Goal: Transaction & Acquisition: Purchase product/service

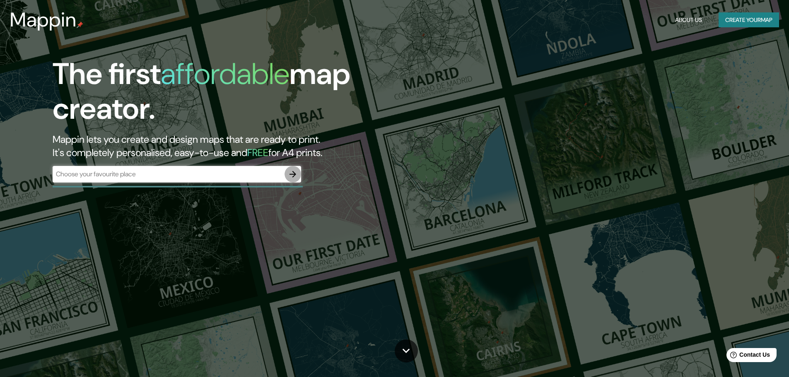
click at [293, 173] on icon "button" at bounding box center [293, 174] width 10 height 10
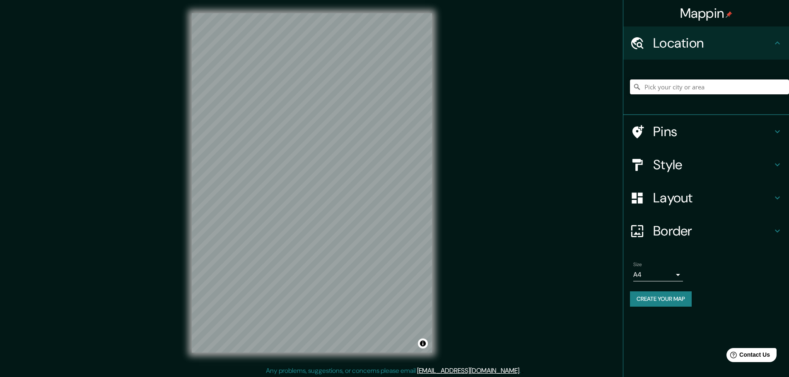
click at [688, 84] on input "Pick your city or area" at bounding box center [709, 87] width 159 height 15
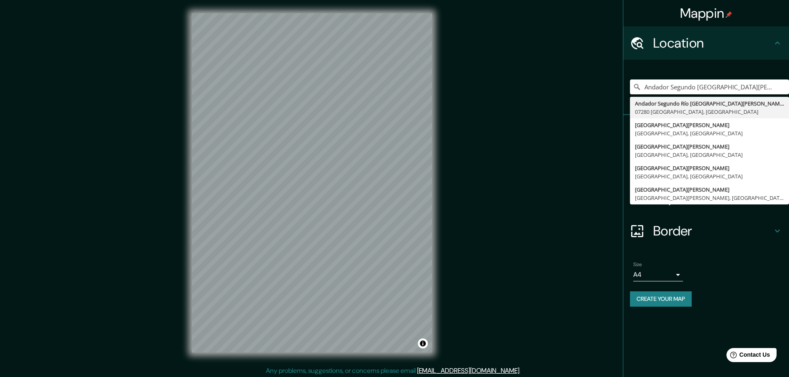
type input "Andador Segundo [GEOGRAPHIC_DATA][PERSON_NAME], 07280 [GEOGRAPHIC_DATA], [GEOGR…"
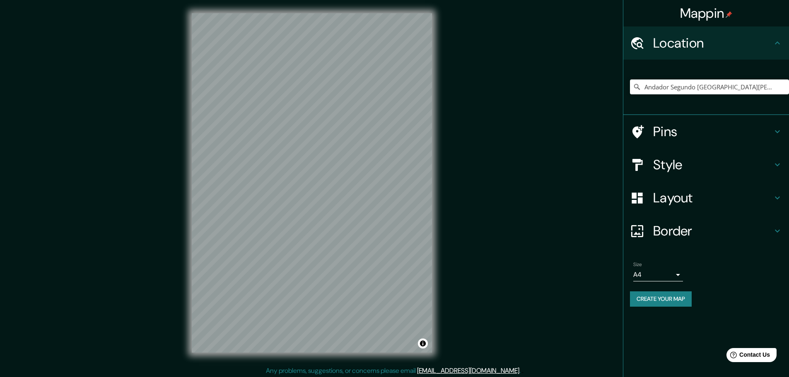
click at [731, 200] on h4 "Layout" at bounding box center [712, 198] width 119 height 17
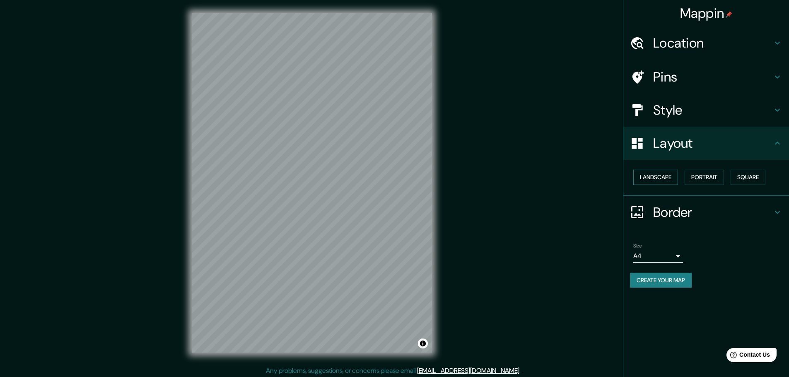
click at [656, 176] on button "Landscape" at bounding box center [655, 177] width 45 height 15
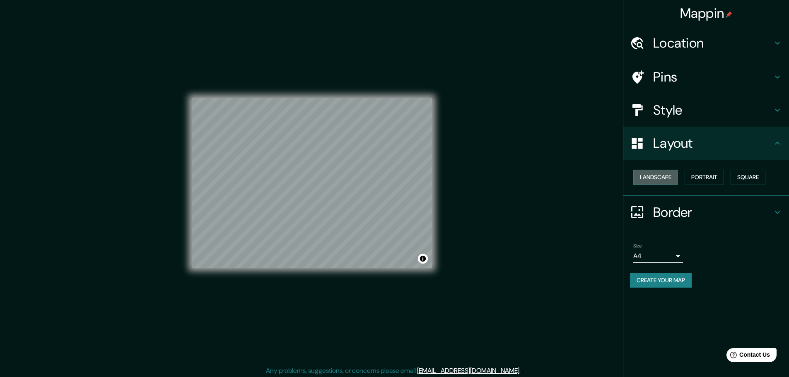
click at [656, 176] on button "Landscape" at bounding box center [655, 177] width 45 height 15
click at [710, 176] on button "Portrait" at bounding box center [704, 177] width 39 height 15
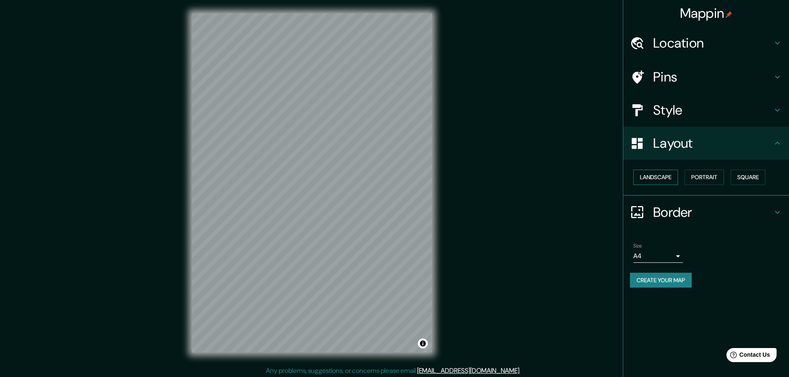
click at [646, 177] on button "Landscape" at bounding box center [655, 177] width 45 height 15
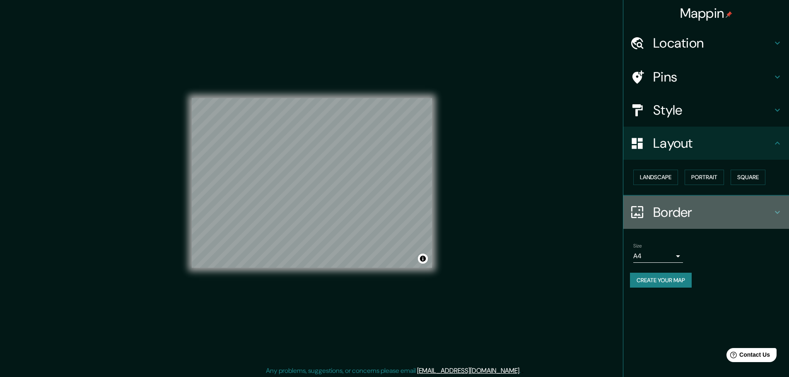
click at [704, 213] on h4 "Border" at bounding box center [712, 212] width 119 height 17
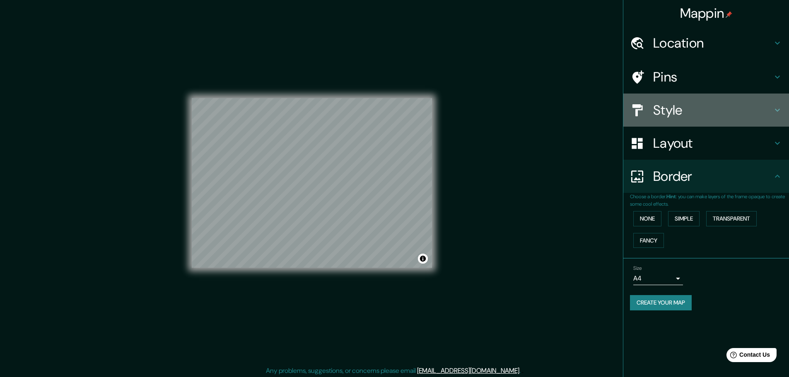
click at [677, 113] on h4 "Style" at bounding box center [712, 110] width 119 height 17
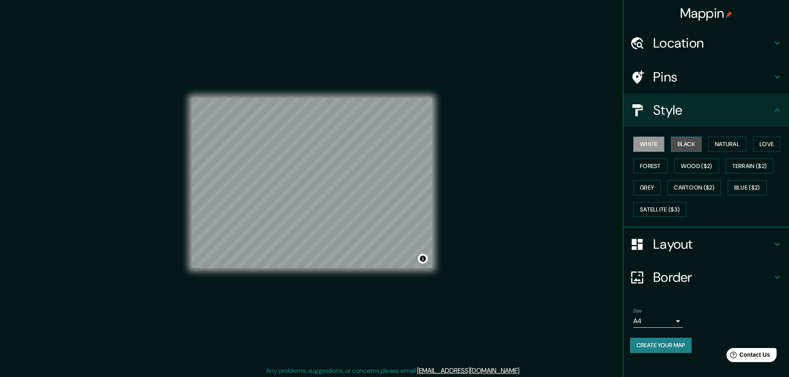
click at [687, 147] on button "Black" at bounding box center [686, 144] width 31 height 15
click at [725, 143] on button "Natural" at bounding box center [727, 144] width 38 height 15
click at [764, 141] on button "Love" at bounding box center [766, 144] width 27 height 15
click at [656, 166] on button "Forest" at bounding box center [650, 166] width 34 height 15
click at [688, 167] on button "Wood ($2)" at bounding box center [696, 166] width 45 height 15
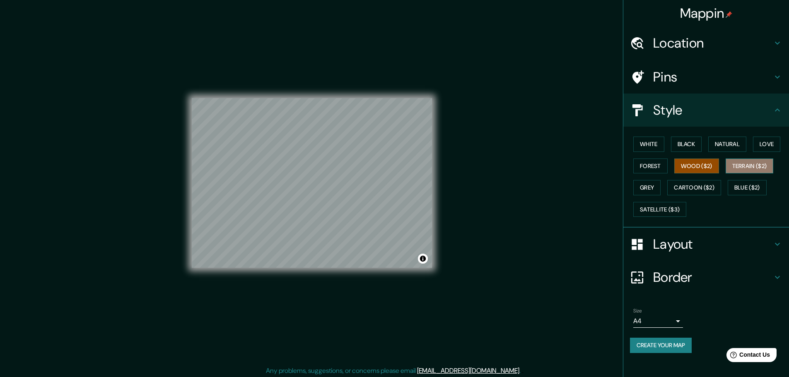
click at [764, 169] on button "Terrain ($2)" at bounding box center [750, 166] width 48 height 15
click at [651, 188] on button "Grey" at bounding box center [646, 187] width 27 height 15
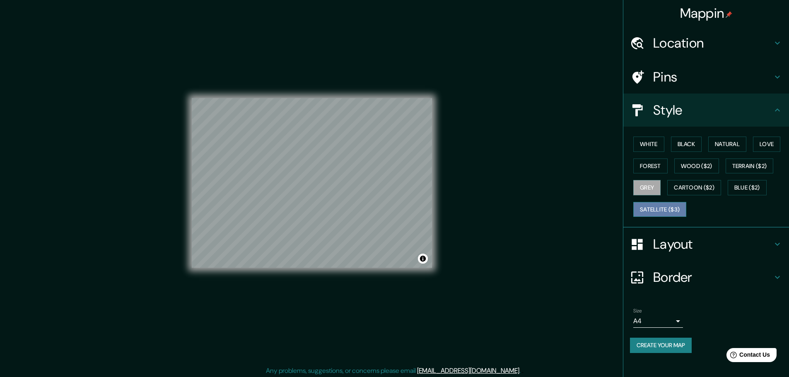
click at [668, 209] on button "Satellite ($3)" at bounding box center [659, 209] width 53 height 15
click at [644, 144] on button "White" at bounding box center [648, 144] width 31 height 15
click at [681, 143] on button "Black" at bounding box center [686, 144] width 31 height 15
click at [723, 144] on button "Natural" at bounding box center [727, 144] width 38 height 15
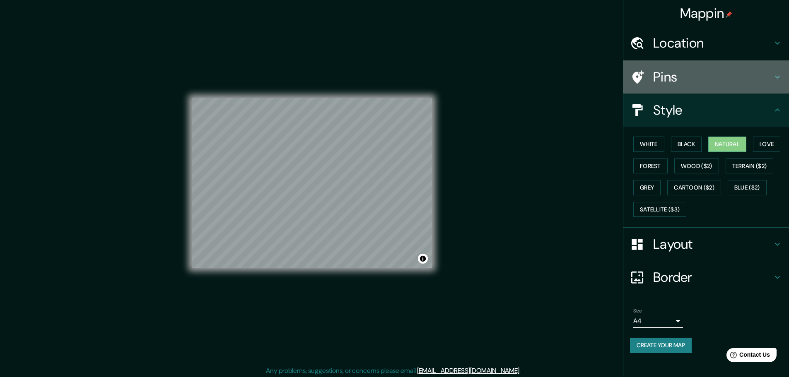
click at [676, 80] on h4 "Pins" at bounding box center [712, 77] width 119 height 17
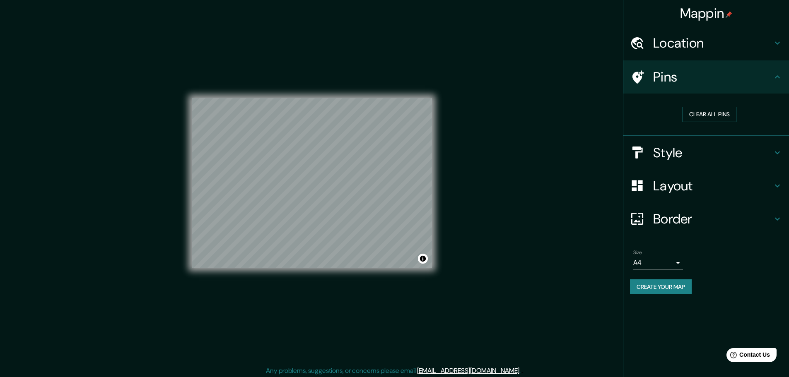
click at [715, 113] on button "Clear all pins" at bounding box center [710, 114] width 54 height 15
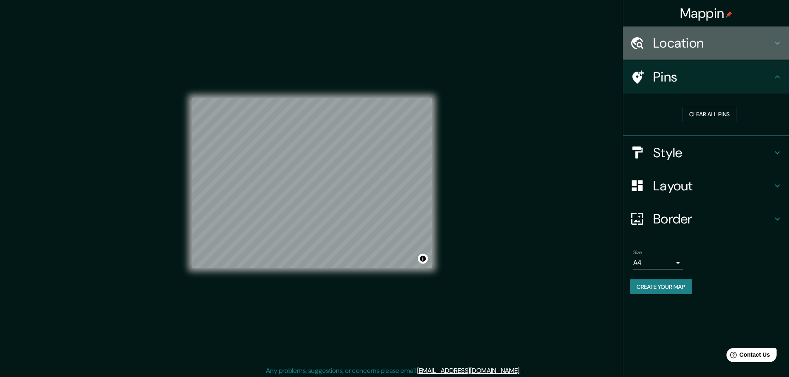
click at [673, 46] on h4 "Location" at bounding box center [712, 43] width 119 height 17
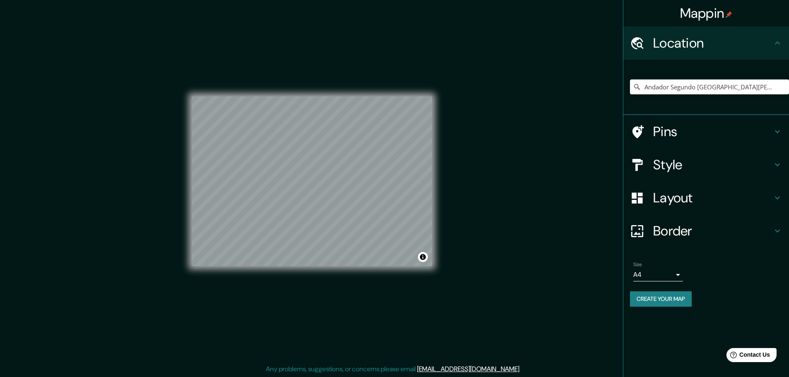
scroll to position [2, 0]
click at [673, 295] on button "Create your map" at bounding box center [661, 299] width 62 height 15
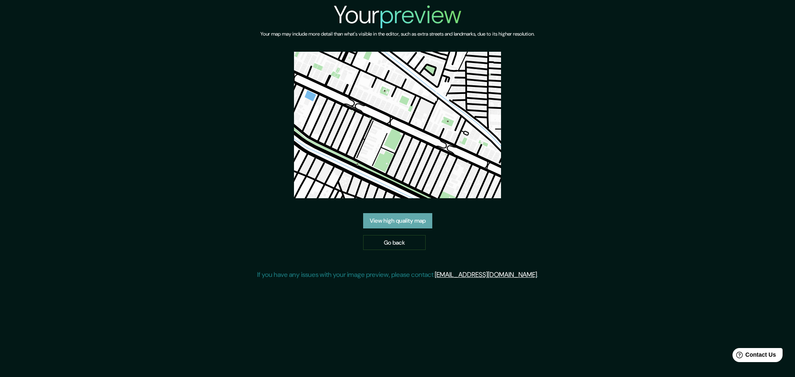
click at [397, 220] on link "View high quality map" at bounding box center [397, 220] width 69 height 15
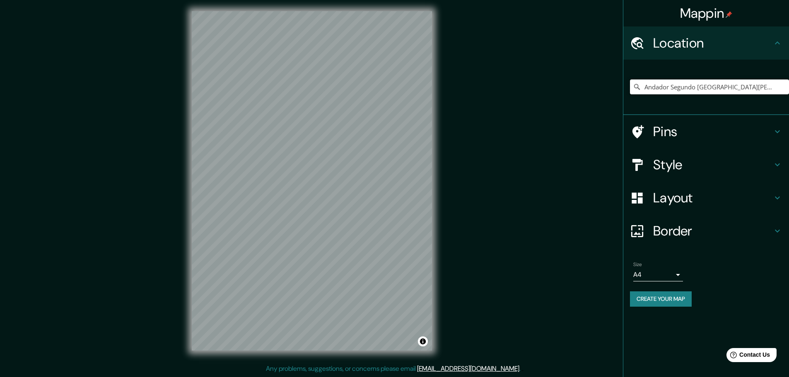
click at [680, 89] on input "Andador Segundo Río San Joaquín, 07280 Ciudad de México, México" at bounding box center [709, 87] width 159 height 15
click at [732, 83] on input "Andador Segundo Río San Joaquín, 07280 Ciudad de México, México" at bounding box center [709, 87] width 159 height 15
drag, startPoint x: 775, startPoint y: 88, endPoint x: 538, endPoint y: 102, distance: 237.3
click at [538, 102] on div "Mappin Location Andador Segundo Río San Joaquín, 07280 Ciudad de México, México…" at bounding box center [394, 187] width 789 height 379
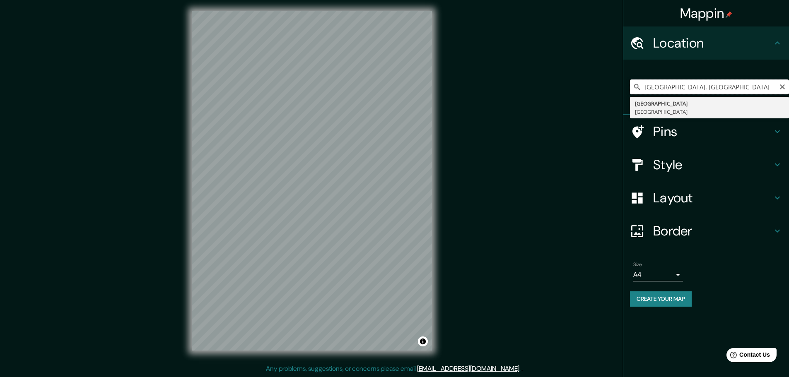
click at [740, 87] on input "Ciudad de México, México" at bounding box center [709, 87] width 159 height 15
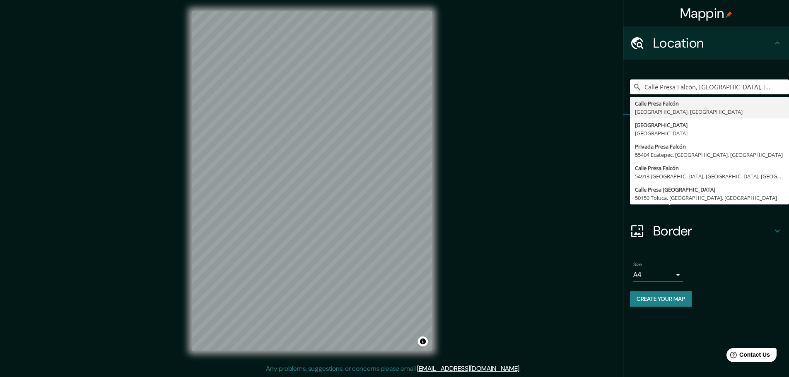
type input "Calle Presa Falcón, 11500 Ciudad de México, México"
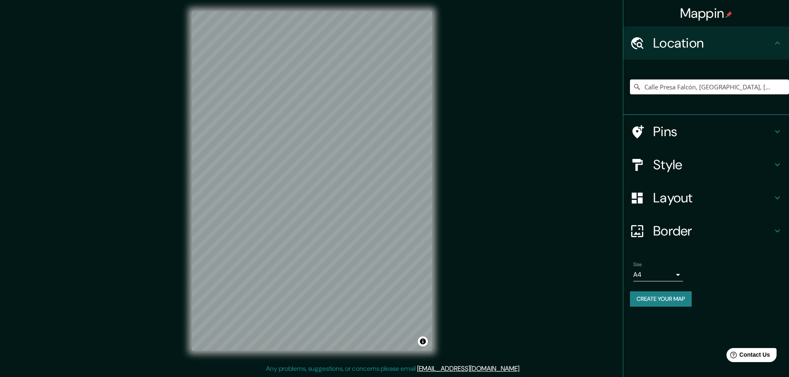
click at [689, 236] on h4 "Border" at bounding box center [712, 231] width 119 height 17
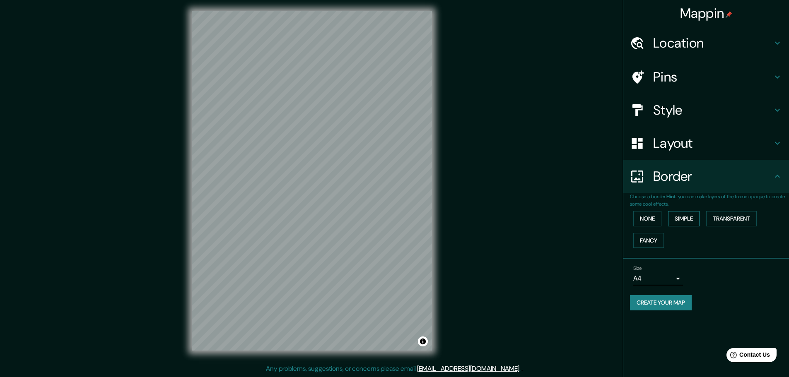
click at [692, 217] on button "Simple" at bounding box center [683, 218] width 31 height 15
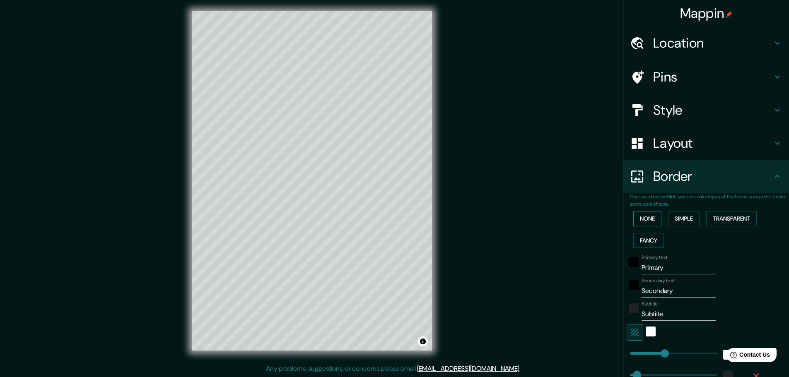
click at [645, 216] on button "None" at bounding box center [647, 218] width 28 height 15
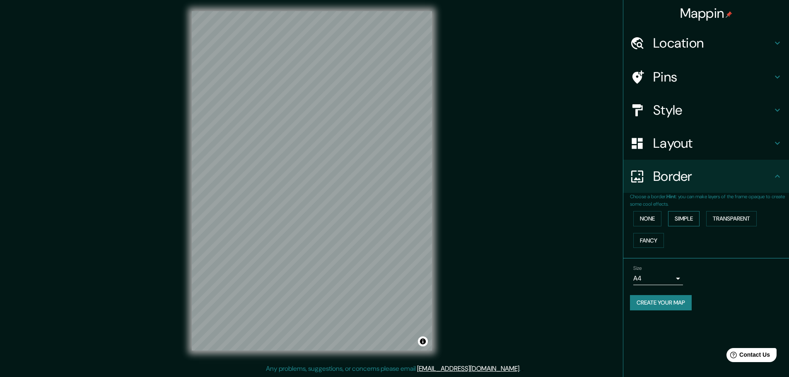
click at [672, 215] on button "Simple" at bounding box center [683, 218] width 31 height 15
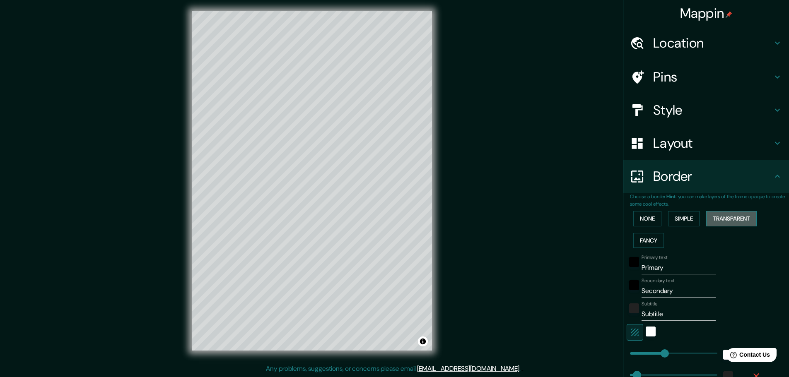
click at [735, 219] on button "Transparent" at bounding box center [731, 218] width 51 height 15
click at [686, 217] on button "Simple" at bounding box center [683, 218] width 31 height 15
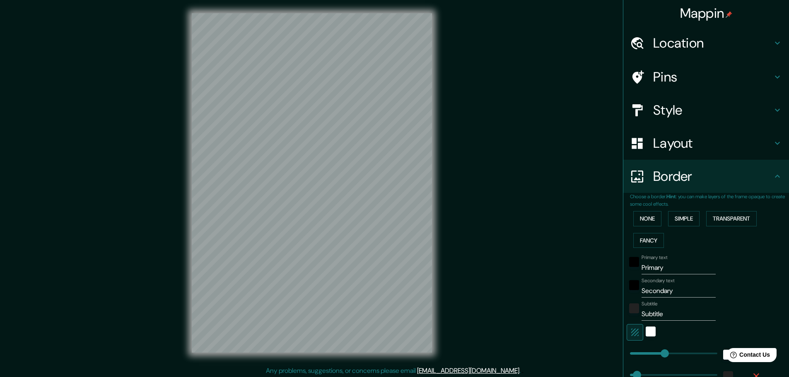
scroll to position [2, 0]
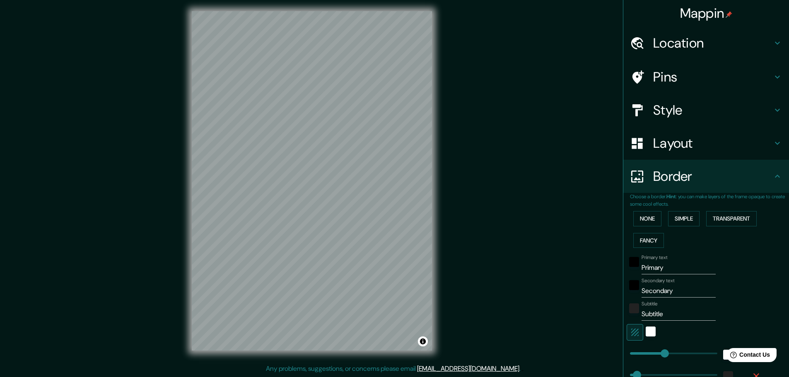
click at [670, 43] on h4 "Location" at bounding box center [712, 43] width 119 height 17
type input "258"
type input "52"
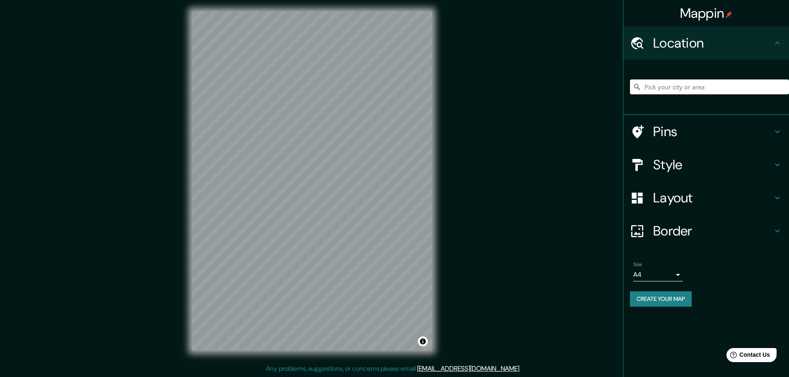
click at [680, 89] on input "Pick your city or area" at bounding box center [709, 87] width 159 height 15
type input "Calle Presa Falcón, 11500 Ciudad de México, México"
click at [675, 234] on h4 "Border" at bounding box center [712, 231] width 119 height 17
type input "258"
type input "52"
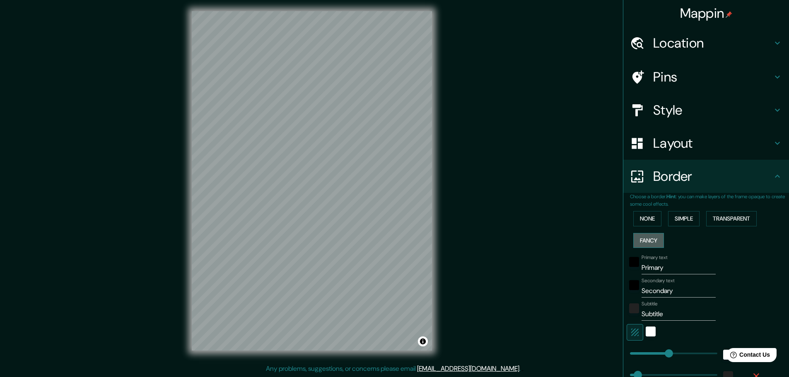
click at [642, 243] on button "Fancy" at bounding box center [648, 240] width 31 height 15
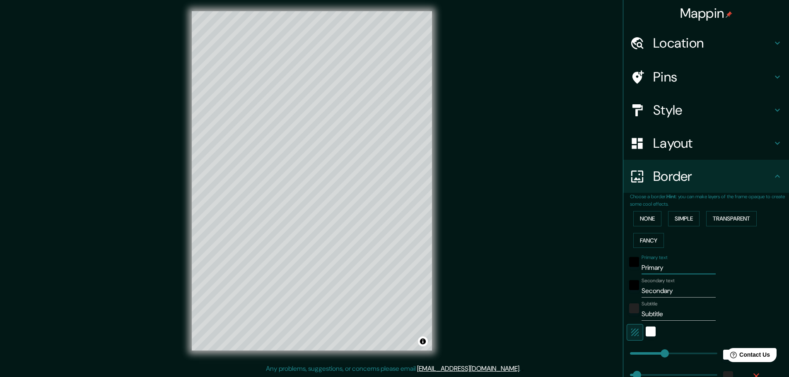
click at [653, 267] on input "Primary" at bounding box center [679, 267] width 74 height 13
click at [654, 267] on input "Primary" at bounding box center [679, 267] width 74 height 13
type input "ri"
type input "46"
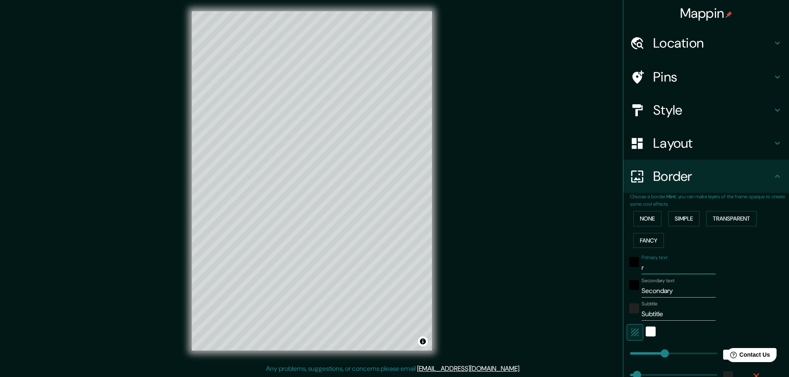
type input "46"
type input "23"
type input "rio"
type input "46"
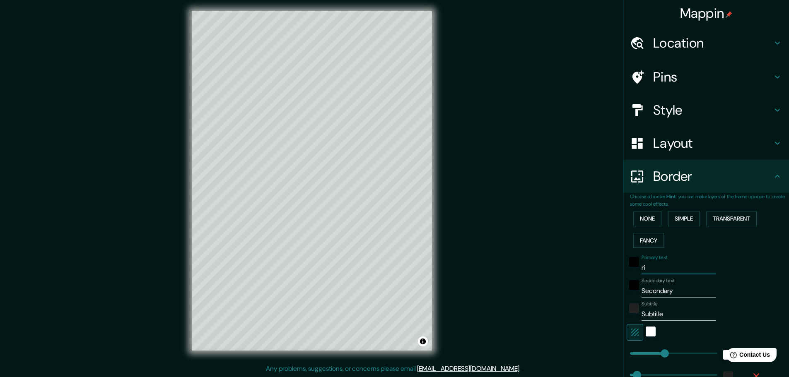
type input "23"
type input "rio"
type input "46"
type input "23"
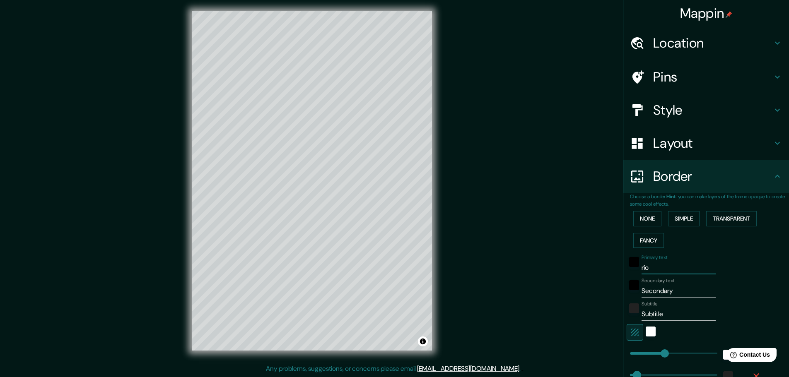
type input "rio"
type input "46"
type input "23"
type input "ri"
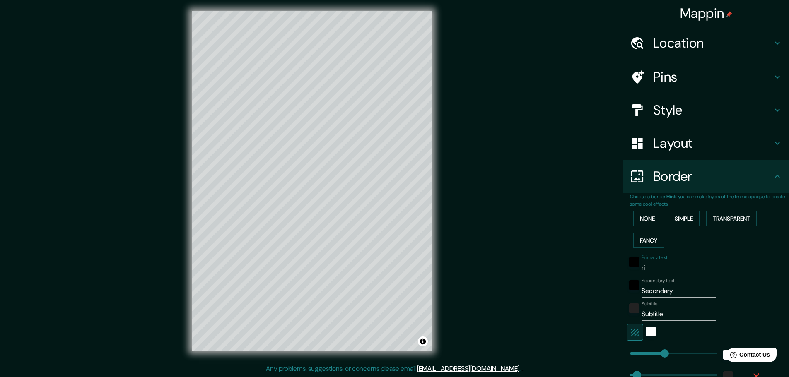
type input "46"
type input "23"
type input "r"
type input "46"
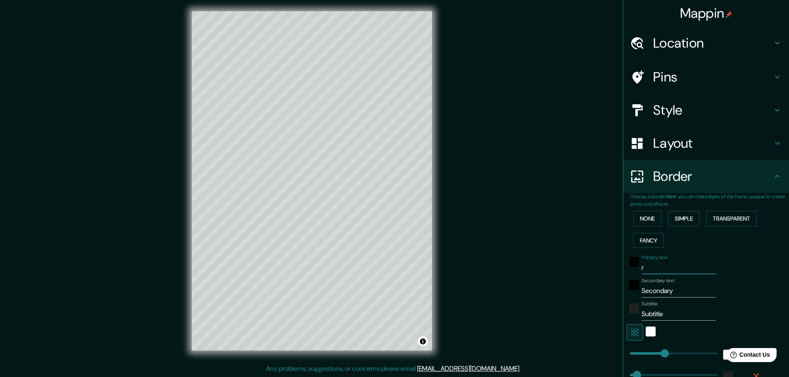
type input "46"
type input "23"
type input "46"
type input "23"
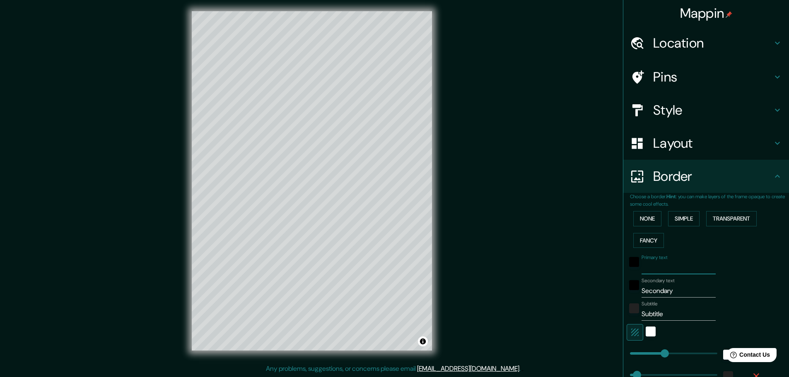
type input "r"
type input "46"
type input "23"
type input "re"
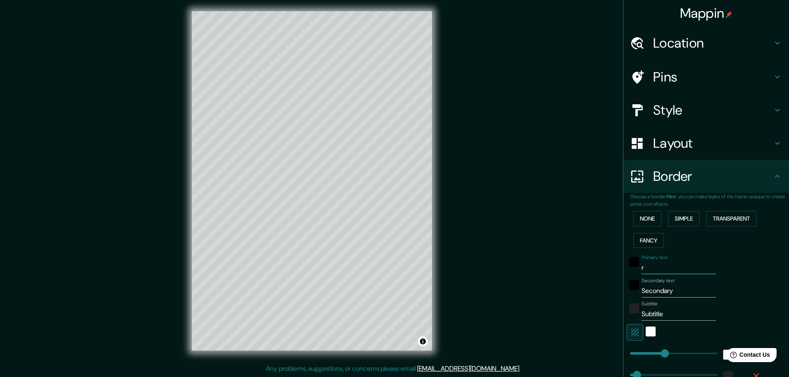
type input "46"
type input "23"
type input "ree"
type input "46"
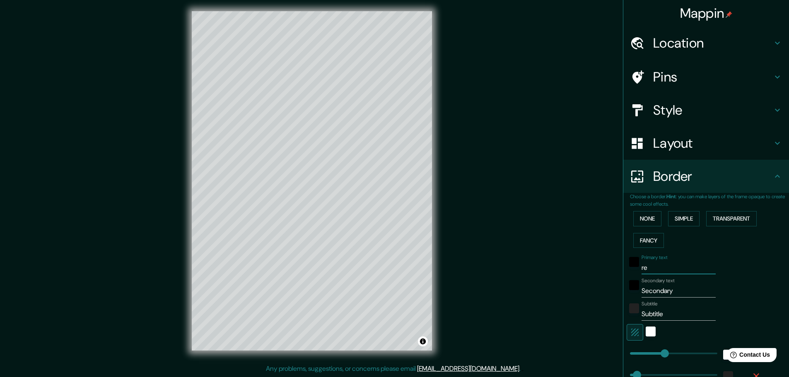
type input "46"
type input "23"
type input "reen"
type input "46"
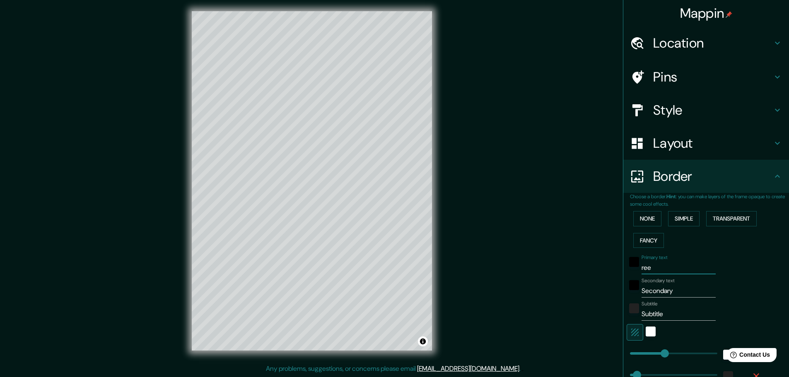
type input "23"
type input "reenc"
type input "46"
type input "23"
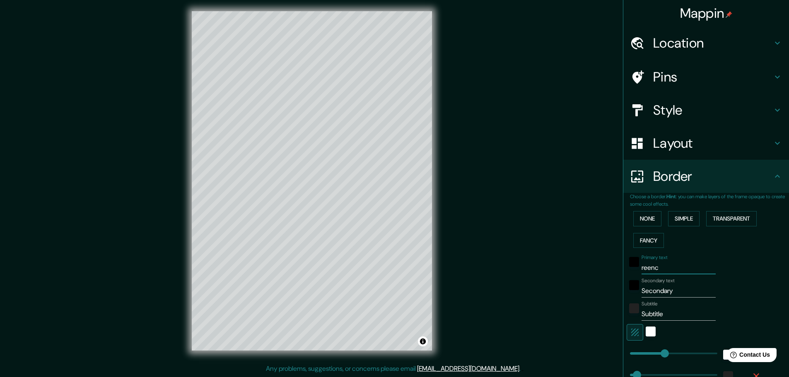
type input "reenca"
type input "46"
type input "23"
type input "reenc"
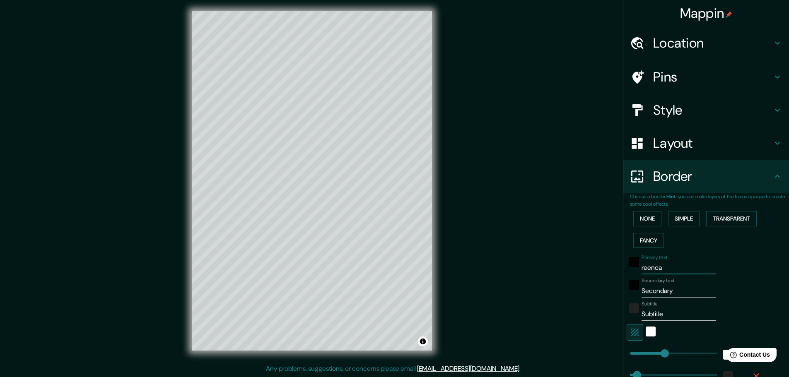
type input "46"
type input "23"
type input "reenca"
type input "46"
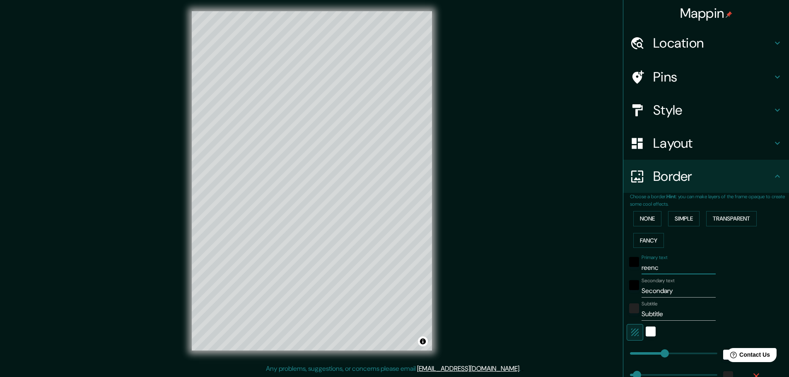
type input "46"
type input "23"
type input "reencar"
type input "46"
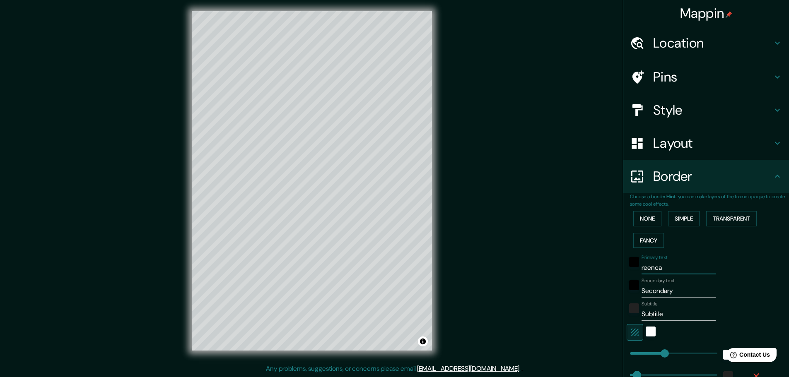
type input "23"
type input "reencarp"
type input "46"
type input "23"
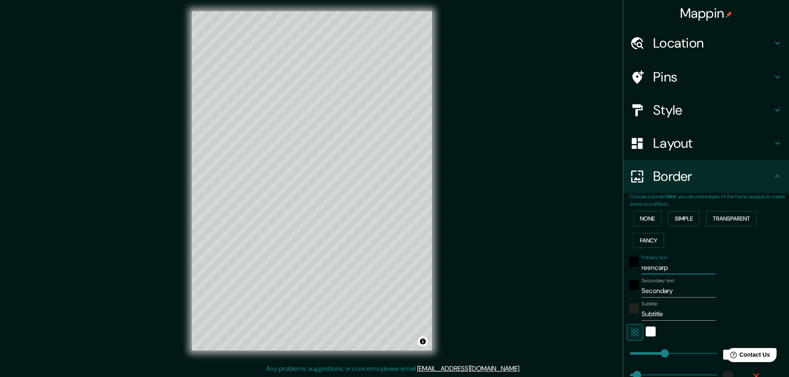
type input "reencarpe"
type input "46"
type input "23"
type input "reencarpet"
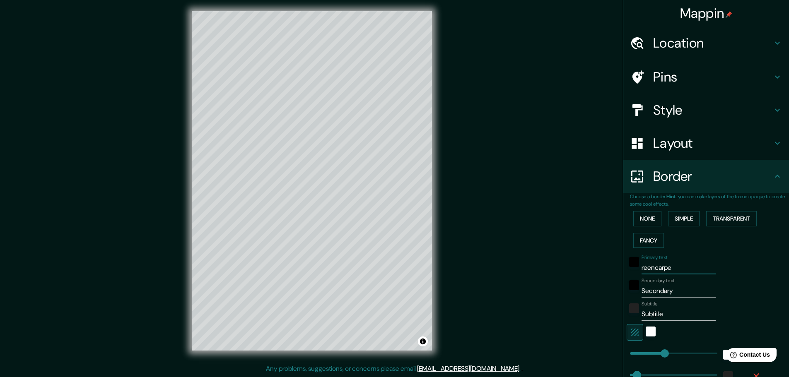
type input "46"
type input "23"
type input "reencarpeta"
type input "46"
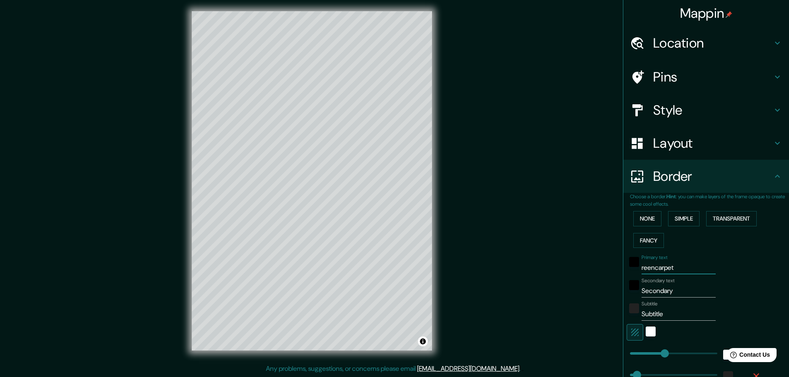
type input "46"
type input "23"
type input "reencarpet"
type input "46"
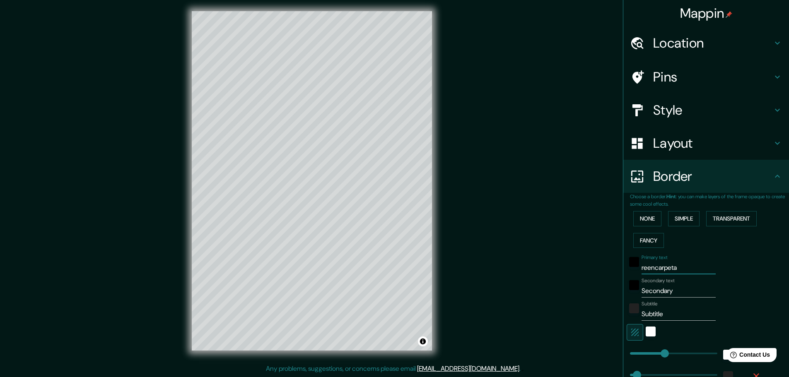
type input "23"
type input "reencarpe"
type input "46"
type input "23"
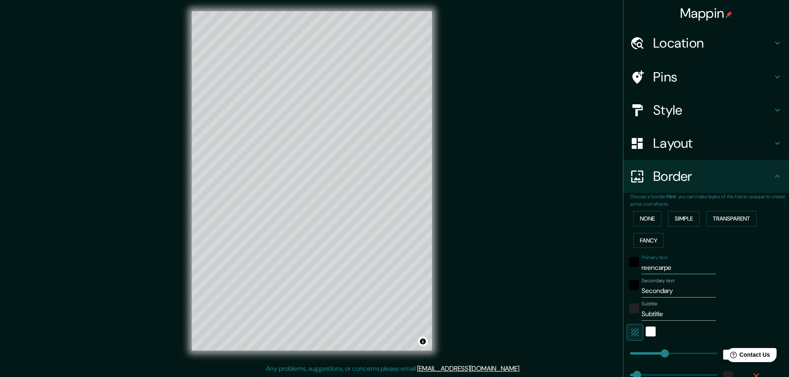
type input "reencarp"
type input "46"
type input "23"
type input "reencar"
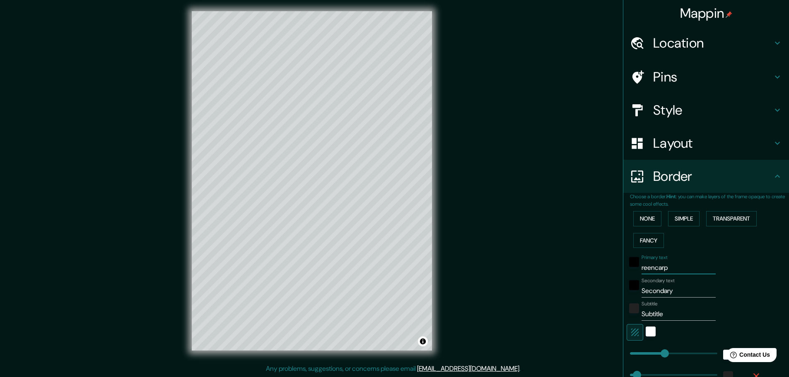
type input "46"
type input "23"
type input "reenca"
type input "46"
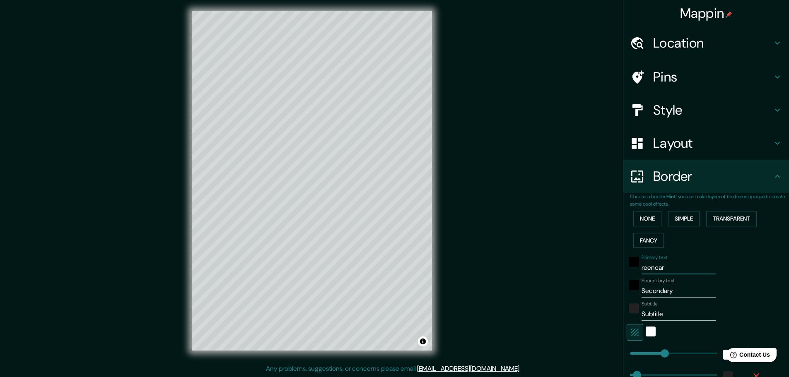
type input "46"
type input "23"
type input "reenc"
type input "46"
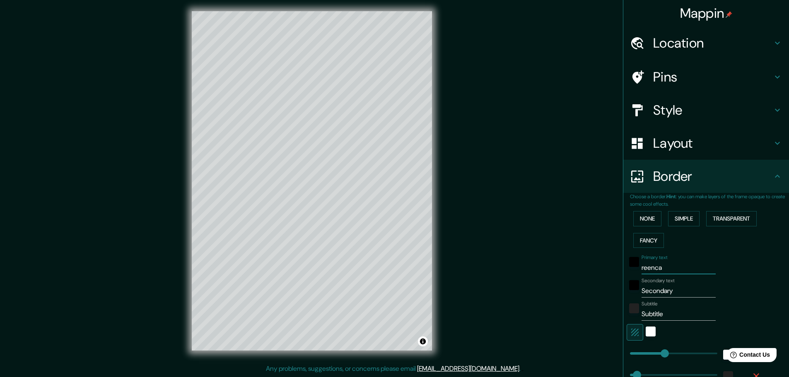
type input "23"
type input "reen"
type input "46"
type input "23"
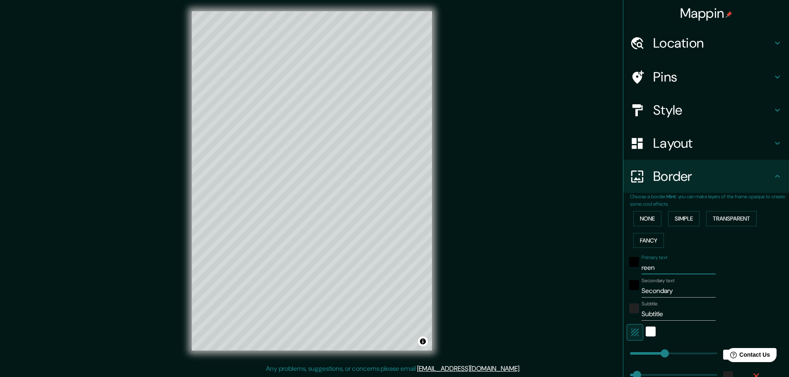
type input "ree"
type input "46"
type input "23"
type input "re"
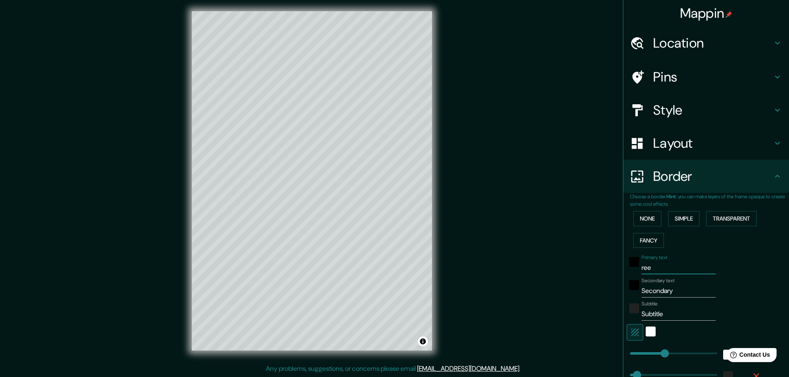
type input "46"
type input "23"
type input "r"
type input "46"
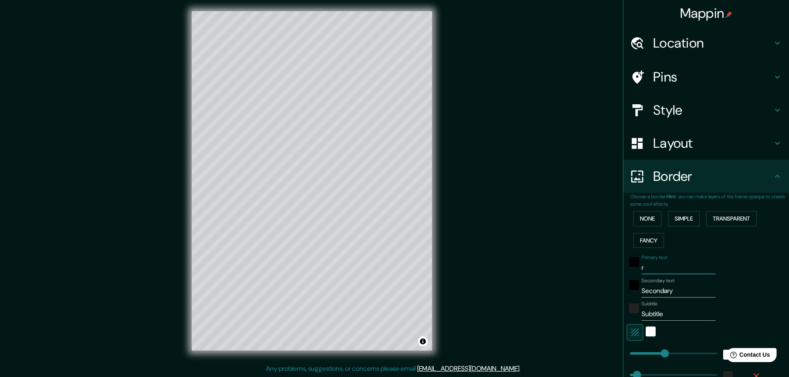
type input "46"
type input "23"
type input "46"
type input "23"
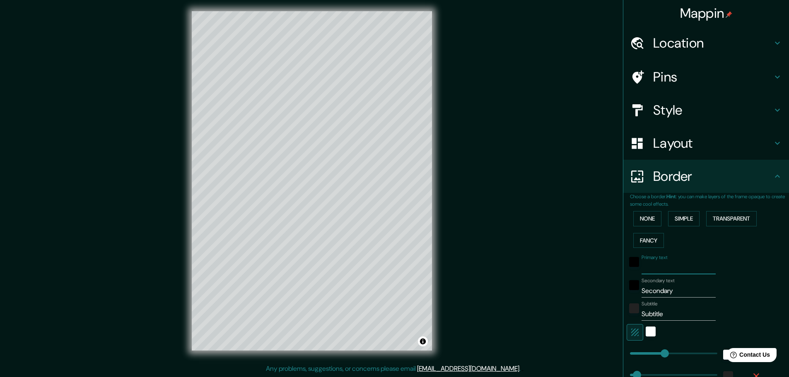
type input "m"
type input "46"
type input "23"
type input "ma"
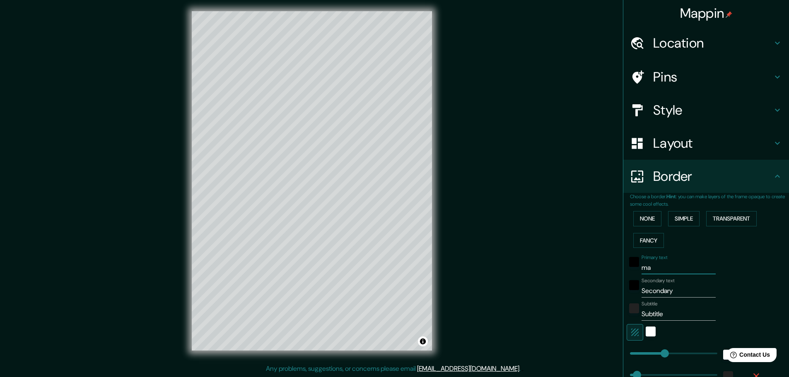
type input "46"
type input "23"
type input "map"
type input "46"
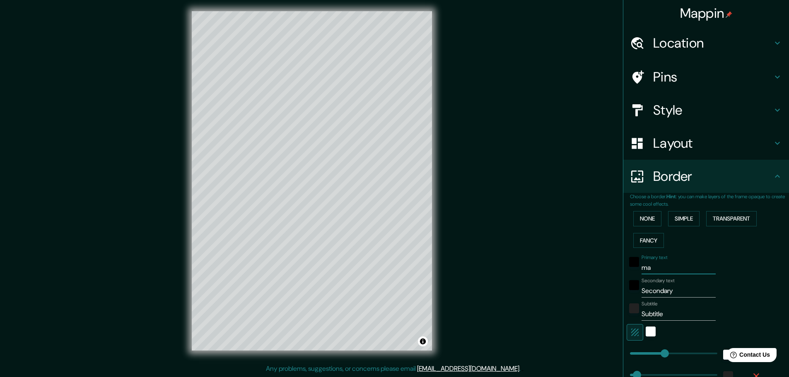
type input "46"
type input "23"
type input "map"
click at [649, 291] on input "Secondary" at bounding box center [679, 291] width 74 height 13
type input "Secorndary"
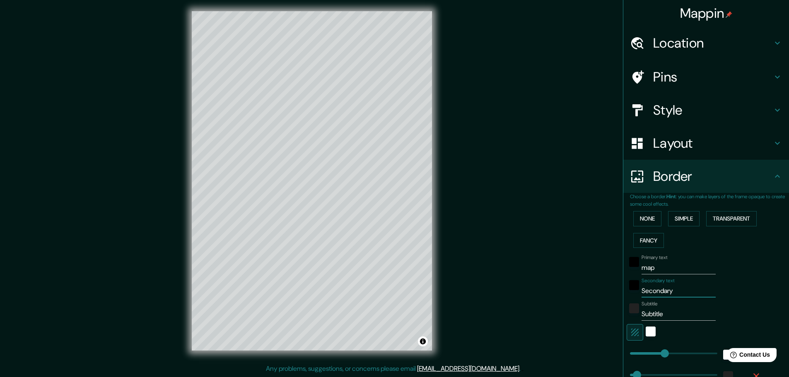
type input "46"
type input "23"
type input "Secorendary"
type input "46"
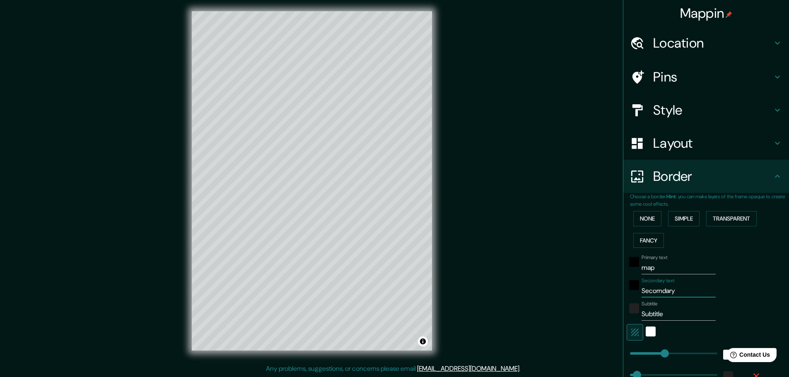
type input "46"
type input "23"
type input "Secoreendary"
type input "46"
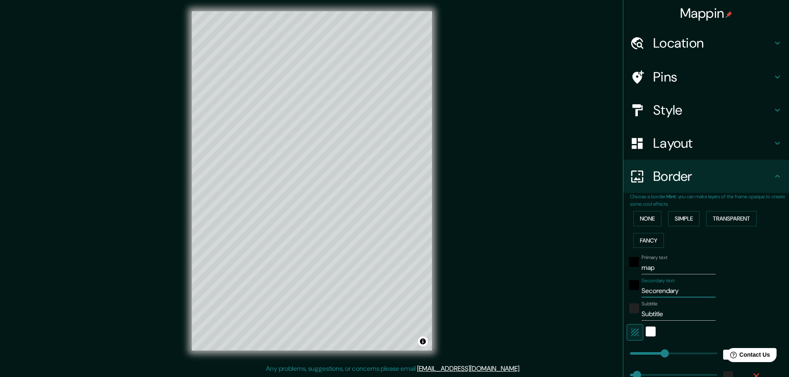
type input "23"
type input "Secoreecndary"
type input "46"
type input "23"
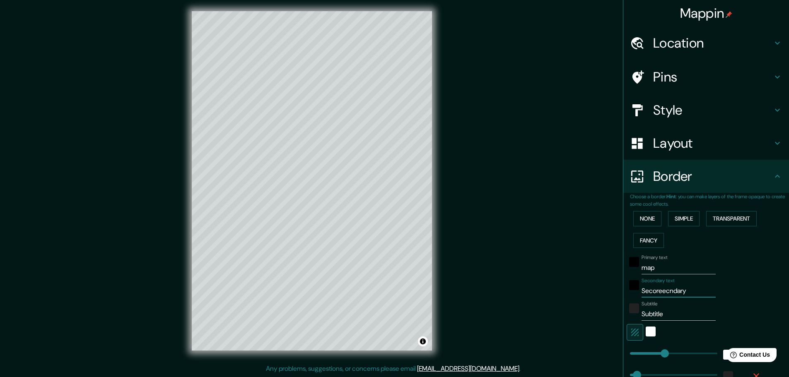
type input "Secoreendary"
type input "46"
type input "23"
type input "Secoreenndary"
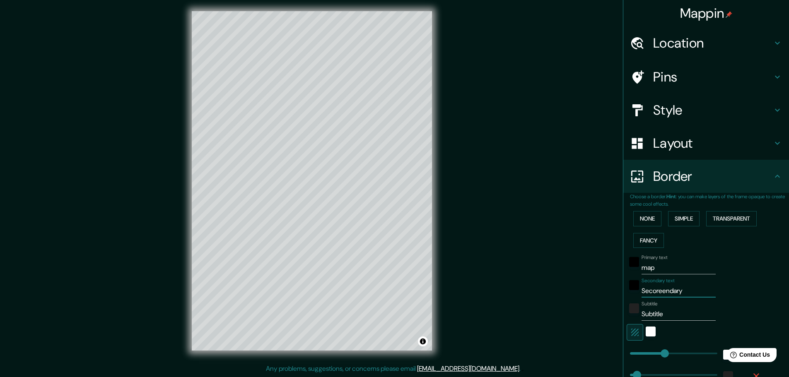
type input "46"
type input "23"
type input "Secoreencndary"
type input "46"
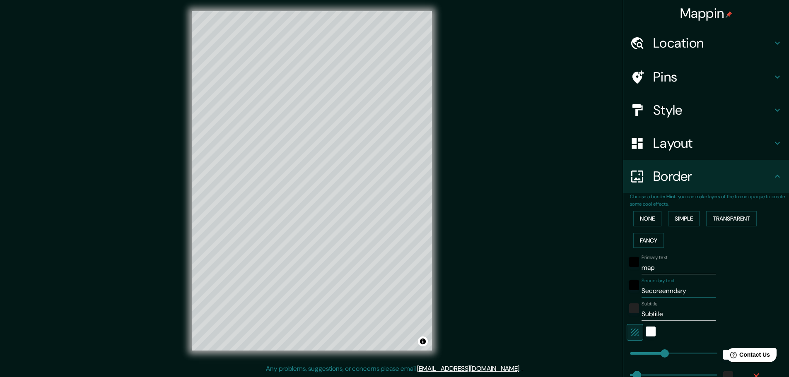
type input "46"
type input "23"
type input "Secoreencandary"
type input "46"
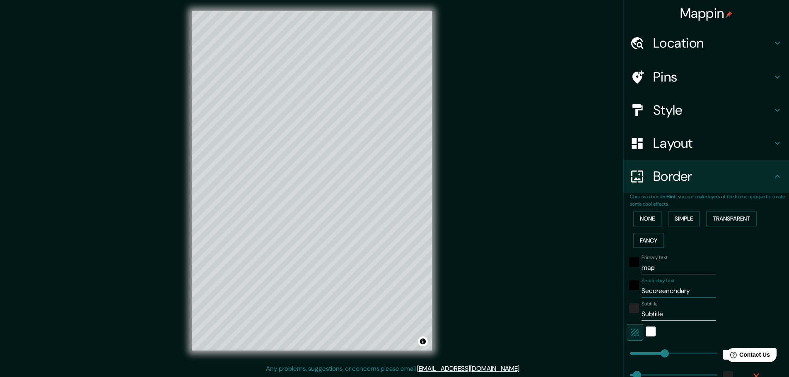
type input "23"
type input "Secoreencarndary"
type input "46"
type input "23"
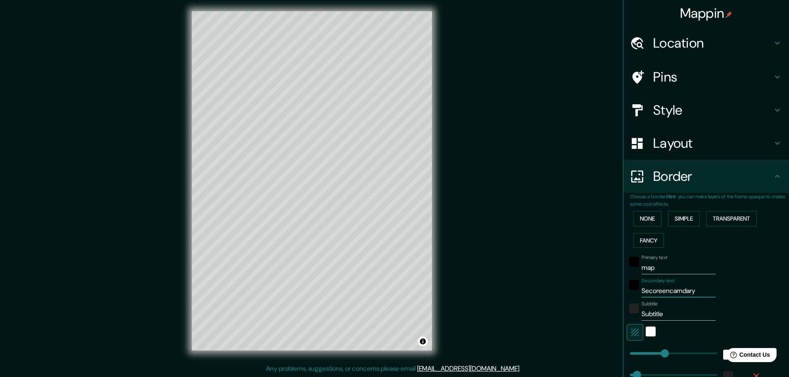
type input "Secoreencarondary"
type input "46"
type input "23"
type input "Secoreencaroendary"
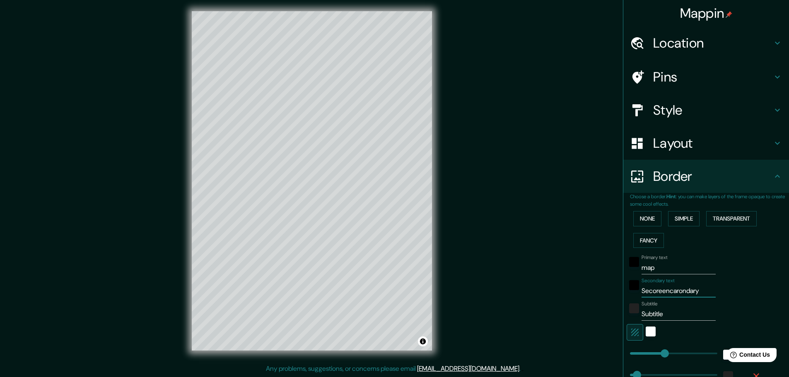
type input "46"
type input "23"
type input "Secoreencaroetndary"
type input "46"
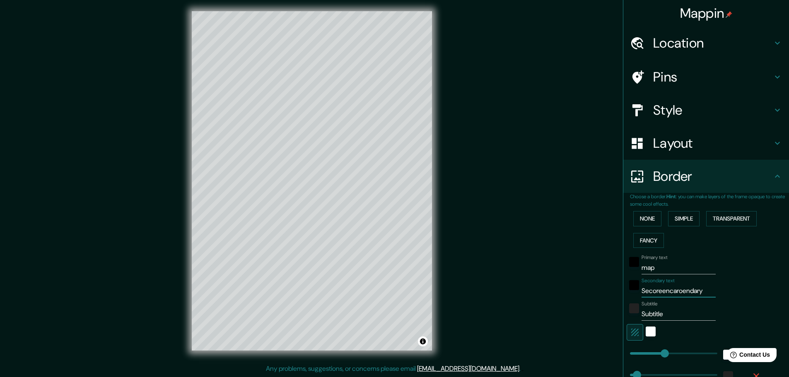
type input "46"
type input "23"
type input "Secoreencaroetandary"
type input "46"
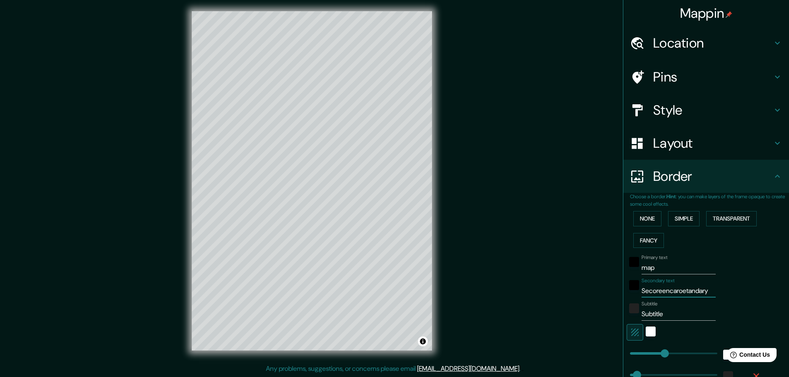
type input "23"
type input "Secoreencaroetamndary"
type input "46"
type input "23"
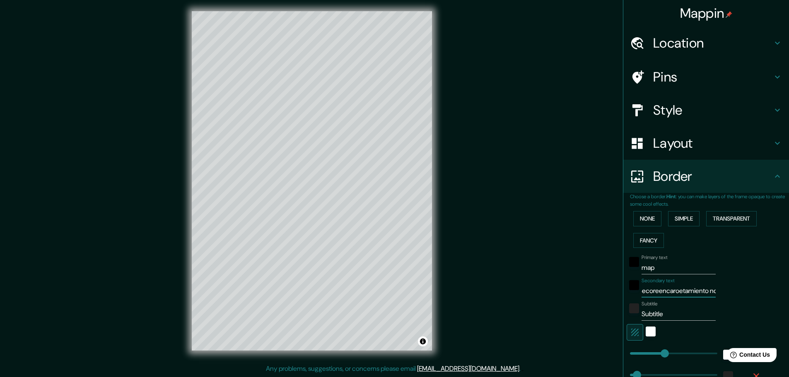
scroll to position [0, 5]
click at [679, 289] on input "Secoreencaroetamiento ndary" at bounding box center [679, 291] width 74 height 13
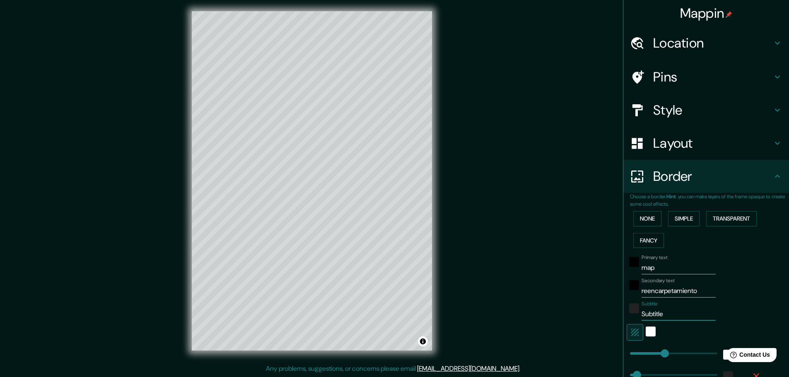
click at [646, 316] on input "Subtitle" at bounding box center [679, 314] width 74 height 13
click at [678, 315] on input "rio san joaquiin" at bounding box center [679, 314] width 74 height 13
drag, startPoint x: 699, startPoint y: 313, endPoint x: 538, endPoint y: 318, distance: 160.8
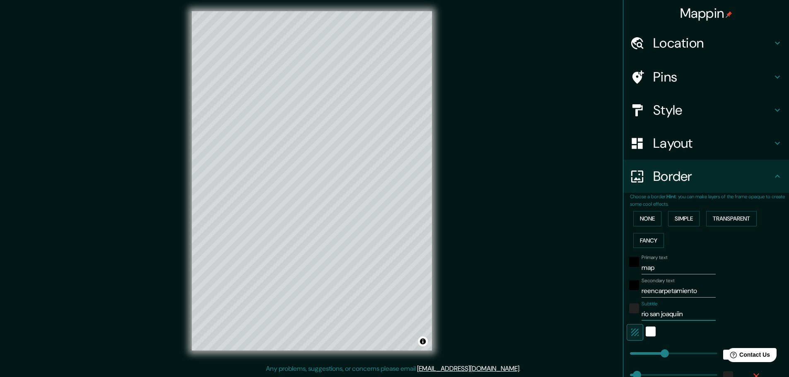
click at [538, 318] on div "Mappin Location Calle Presa Falcón, 11500 Ciudad de México, México Calle Presa …" at bounding box center [394, 187] width 789 height 379
